Goal: Task Accomplishment & Management: Manage account settings

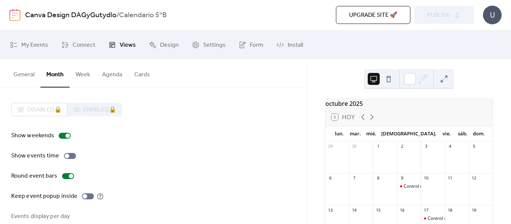
scroll to position [54, 0]
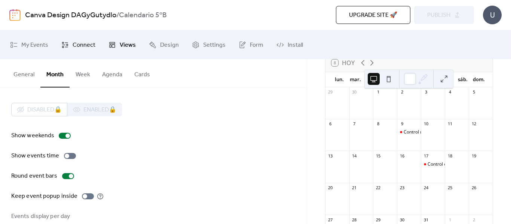
click at [92, 45] on span "Connect" at bounding box center [84, 45] width 23 height 12
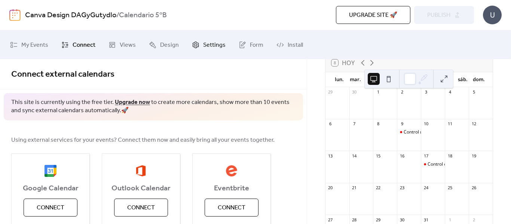
click at [207, 46] on span "Settings" at bounding box center [214, 45] width 22 height 12
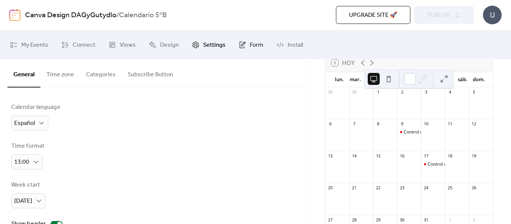
click at [250, 50] on span "Form" at bounding box center [256, 45] width 13 height 12
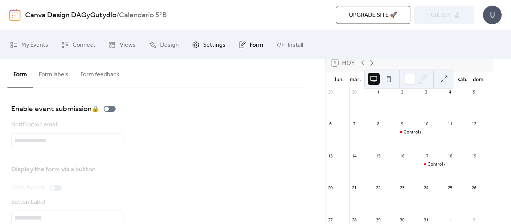
click at [215, 43] on span "Settings" at bounding box center [214, 45] width 22 height 12
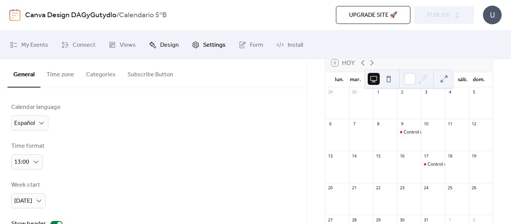
click at [172, 47] on span "Design" at bounding box center [169, 45] width 19 height 12
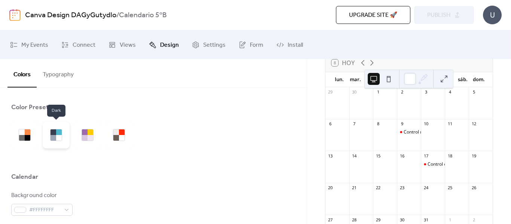
click at [60, 140] on div at bounding box center [59, 138] width 6 height 6
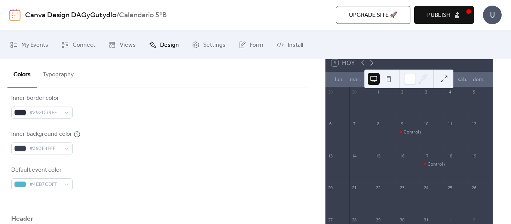
scroll to position [101, 0]
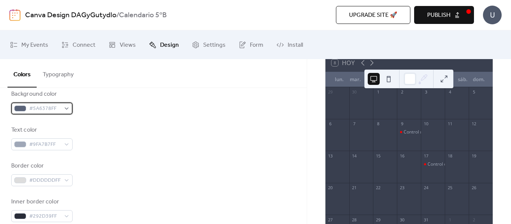
click at [65, 105] on div "#5A6378FF" at bounding box center [41, 109] width 61 height 12
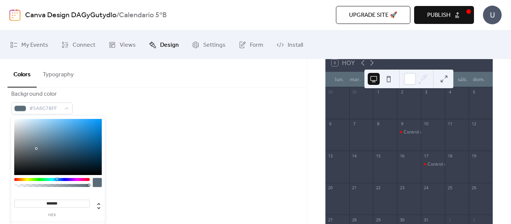
drag, startPoint x: 39, startPoint y: 180, endPoint x: 57, endPoint y: 181, distance: 18.0
click at [57, 181] on div at bounding box center [52, 184] width 76 height 13
click at [75, 135] on div at bounding box center [58, 147] width 88 height 56
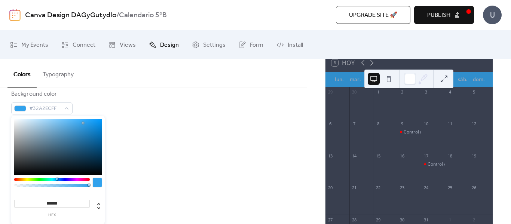
type input "*******"
drag, startPoint x: 81, startPoint y: 130, endPoint x: 83, endPoint y: 122, distance: 8.4
click at [83, 122] on div at bounding box center [58, 147] width 88 height 56
click at [147, 159] on div "Background color #35A6F1FF Text color #9FA7B7FF Border color #DDDDDDFF Inner bo…" at bounding box center [153, 192] width 284 height 204
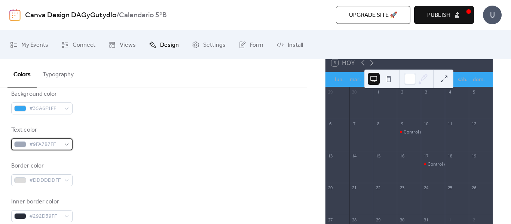
click at [71, 143] on div "#9FA7B7FF" at bounding box center [41, 144] width 61 height 12
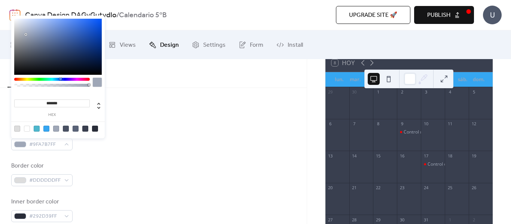
type input "*******"
drag, startPoint x: 37, startPoint y: 61, endPoint x: 0, endPoint y: 80, distance: 41.5
click at [0, 80] on body "Canva Design DAGyGutydIo / Calendario 5ºB Upgrade site 🚀 Preview Publish U My E…" at bounding box center [255, 112] width 511 height 224
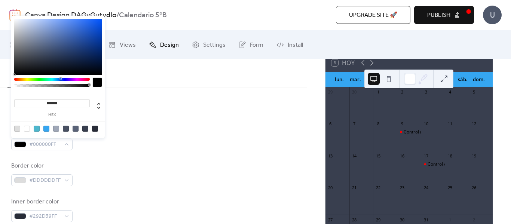
click at [212, 143] on div "Text color #000000FF" at bounding box center [153, 138] width 284 height 25
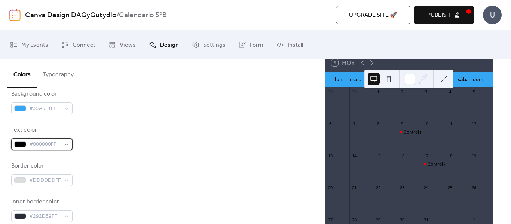
click at [59, 142] on span "#000000FF" at bounding box center [44, 144] width 31 height 9
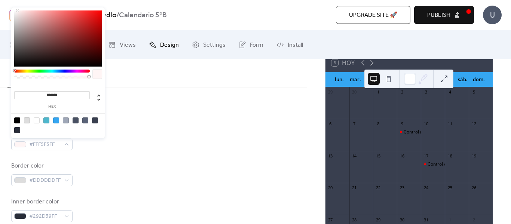
type input "*******"
drag, startPoint x: 22, startPoint y: 37, endPoint x: 11, endPoint y: 0, distance: 38.6
click at [11, 0] on body "Canva Design DAGyGutydIo / Calendario 5ºB Upgrade site 🚀 Preview Publish U My E…" at bounding box center [255, 112] width 511 height 224
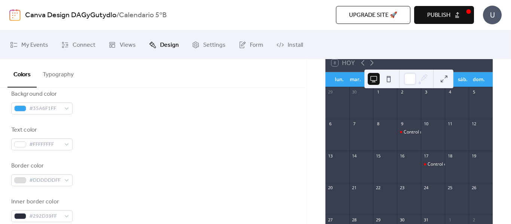
click at [205, 79] on div "Colors Typography" at bounding box center [153, 73] width 307 height 29
click at [58, 178] on span "#DDDDDDFF" at bounding box center [44, 180] width 31 height 9
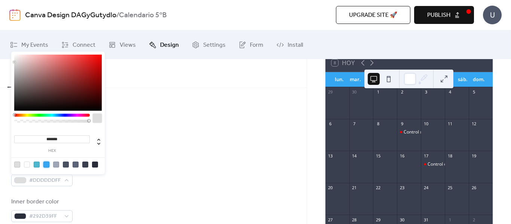
click at [45, 164] on div at bounding box center [46, 165] width 6 height 6
type input "*******"
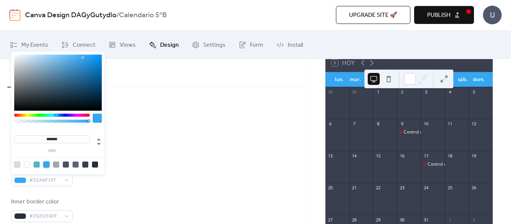
click at [242, 152] on div "Background color #35A6F1FF Text color #FFFFFFFF Border color #35A6F1FF Inner bo…" at bounding box center [153, 192] width 284 height 204
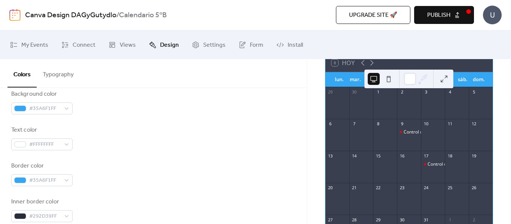
click at [207, 88] on div at bounding box center [153, 87] width 284 height 6
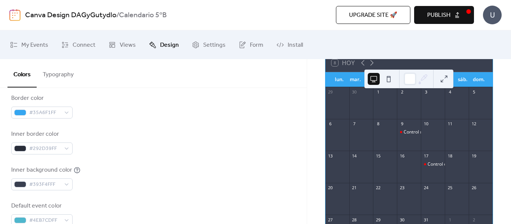
scroll to position [197, 0]
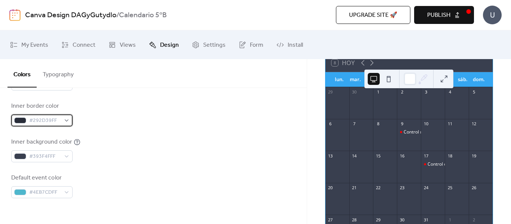
click at [61, 122] on div "#292D39FF" at bounding box center [41, 121] width 61 height 12
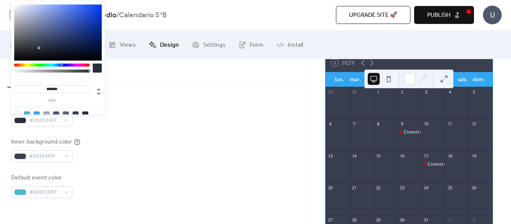
type input "*******"
click at [17, 0] on html "Canva Design DAGyGutydIo / Calendario 5ºB Upgrade site 🚀 Preview Publish U My E…" at bounding box center [255, 112] width 511 height 224
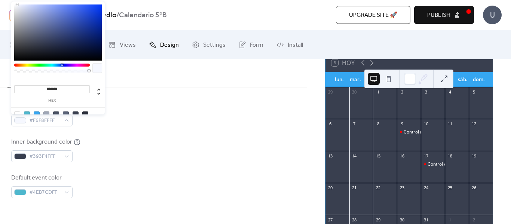
click at [165, 82] on div "Colors Typography" at bounding box center [153, 73] width 307 height 29
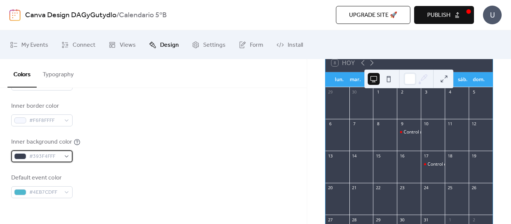
click at [67, 158] on div "#393F4FFF" at bounding box center [41, 156] width 61 height 12
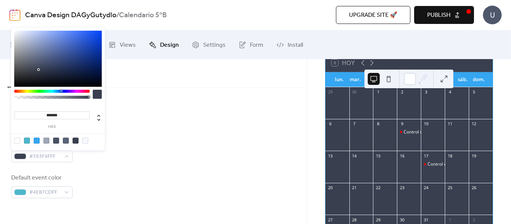
click at [34, 138] on div at bounding box center [37, 141] width 6 height 6
type input "*******"
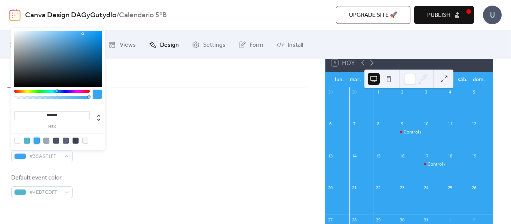
click at [223, 160] on div "Inner background color #35A6F1FF" at bounding box center [153, 150] width 284 height 25
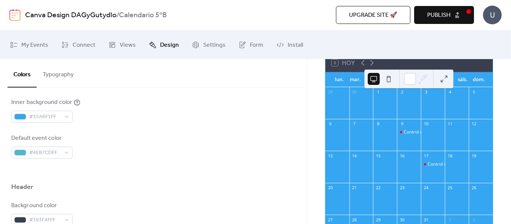
scroll to position [243, 0]
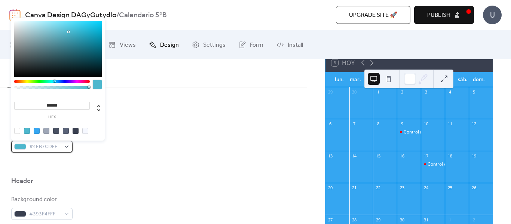
click at [51, 148] on span "#4EB7CDFF" at bounding box center [44, 147] width 31 height 9
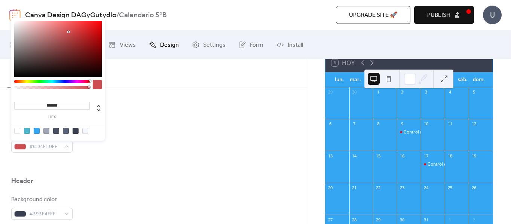
drag, startPoint x: 83, startPoint y: 83, endPoint x: 97, endPoint y: 84, distance: 13.5
click at [97, 84] on div at bounding box center [58, 86] width 88 height 13
drag, startPoint x: 25, startPoint y: 82, endPoint x: 7, endPoint y: 82, distance: 18.3
click at [7, 82] on body "Canva Design DAGyGutydIo / Calendario 5ºB Upgrade site 🚀 Preview Publish U My E…" at bounding box center [255, 112] width 511 height 224
type input "*******"
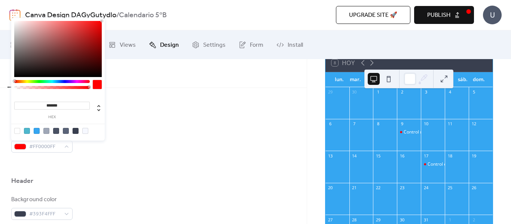
drag, startPoint x: 101, startPoint y: 26, endPoint x: 103, endPoint y: 18, distance: 8.2
click at [103, 18] on div "******* hex" at bounding box center [58, 79] width 94 height 123
click at [168, 85] on div "Colors Typography" at bounding box center [153, 73] width 307 height 29
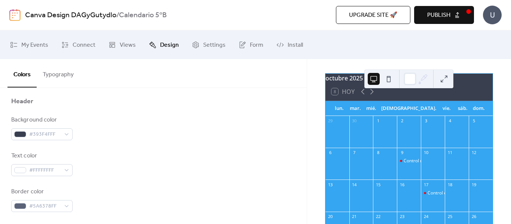
scroll to position [326, 0]
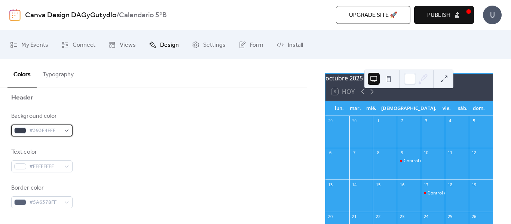
click at [59, 131] on span "#393F4FFF" at bounding box center [44, 130] width 31 height 9
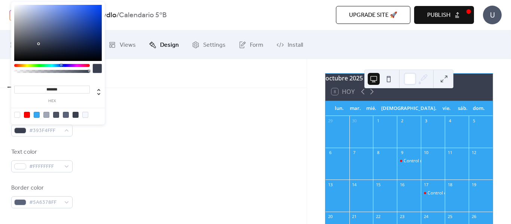
click at [38, 114] on div at bounding box center [37, 115] width 6 height 6
type input "*******"
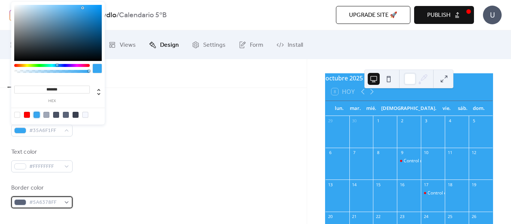
click at [65, 204] on div "#5A6378FF" at bounding box center [41, 202] width 61 height 12
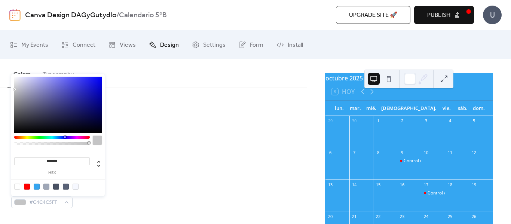
type input "*******"
drag, startPoint x: 36, startPoint y: 121, endPoint x: 11, endPoint y: 70, distance: 57.6
click at [11, 70] on body "Canva Design DAGyGutydIo / Calendario 5ºB Upgrade site 🚀 Preview Publish U My E…" at bounding box center [255, 112] width 511 height 224
click at [242, 99] on div "Header" at bounding box center [153, 99] width 284 height 13
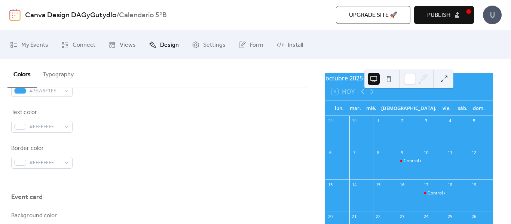
scroll to position [368, 0]
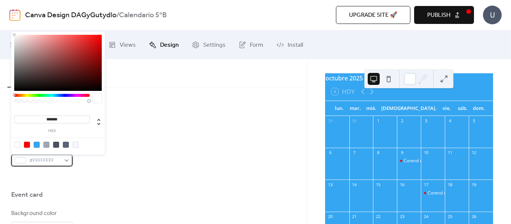
click at [46, 158] on span "#FFFFFFFF" at bounding box center [44, 160] width 31 height 9
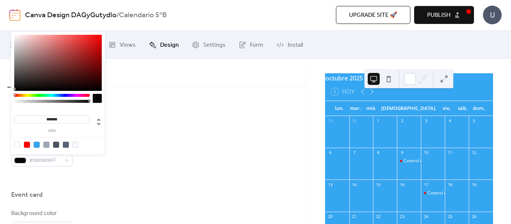
type input "*******"
drag, startPoint x: 26, startPoint y: 77, endPoint x: 15, endPoint y: 90, distance: 17.5
click at [15, 90] on div at bounding box center [58, 63] width 88 height 56
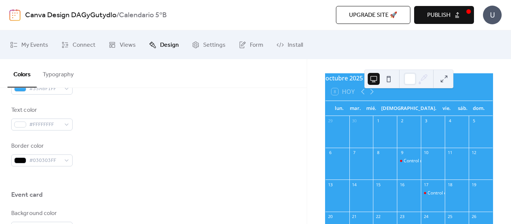
click at [169, 117] on div "Text color #FFFFFFFF" at bounding box center [153, 118] width 284 height 25
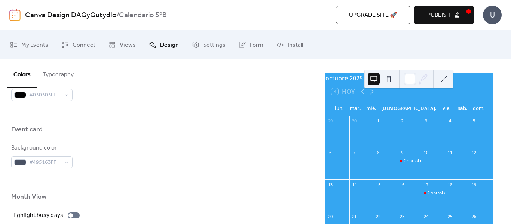
scroll to position [444, 0]
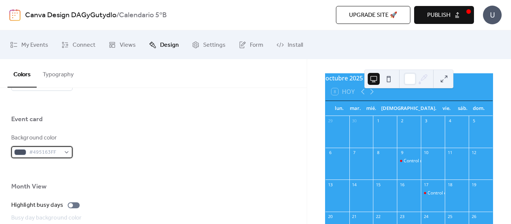
click at [49, 154] on span "#495163FF" at bounding box center [44, 152] width 31 height 9
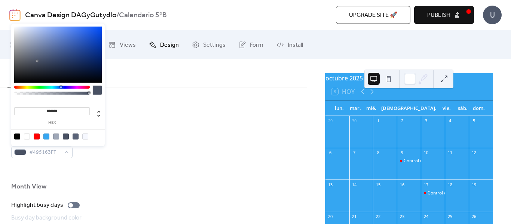
click at [45, 136] on div at bounding box center [46, 137] width 6 height 6
type input "*******"
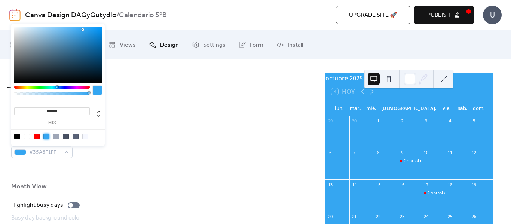
click at [198, 129] on div at bounding box center [153, 131] width 284 height 6
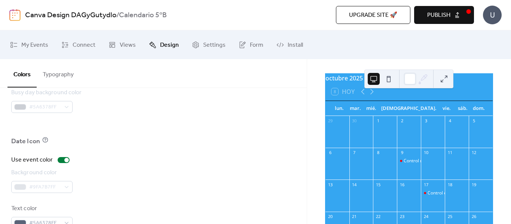
scroll to position [589, 0]
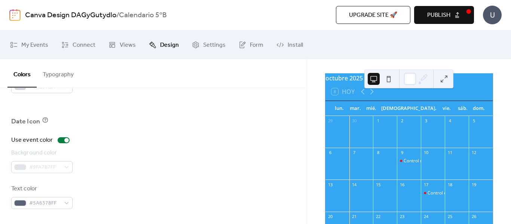
click at [44, 203] on span "#5A6378FF" at bounding box center [44, 203] width 31 height 9
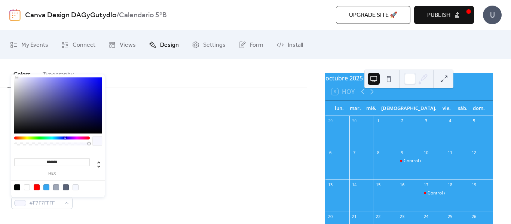
type input "*******"
drag, startPoint x: 24, startPoint y: 122, endPoint x: 16, endPoint y: 74, distance: 48.5
click at [16, 74] on div "******* hex" at bounding box center [58, 135] width 94 height 124
click at [218, 139] on div "Use event color" at bounding box center [153, 140] width 284 height 9
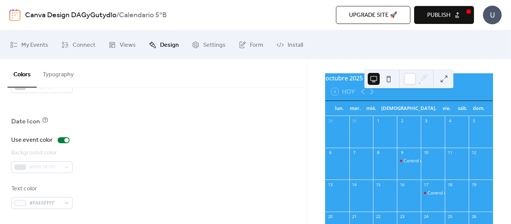
click at [468, 15] on button "Publish" at bounding box center [444, 15] width 60 height 18
